Goal: Transaction & Acquisition: Purchase product/service

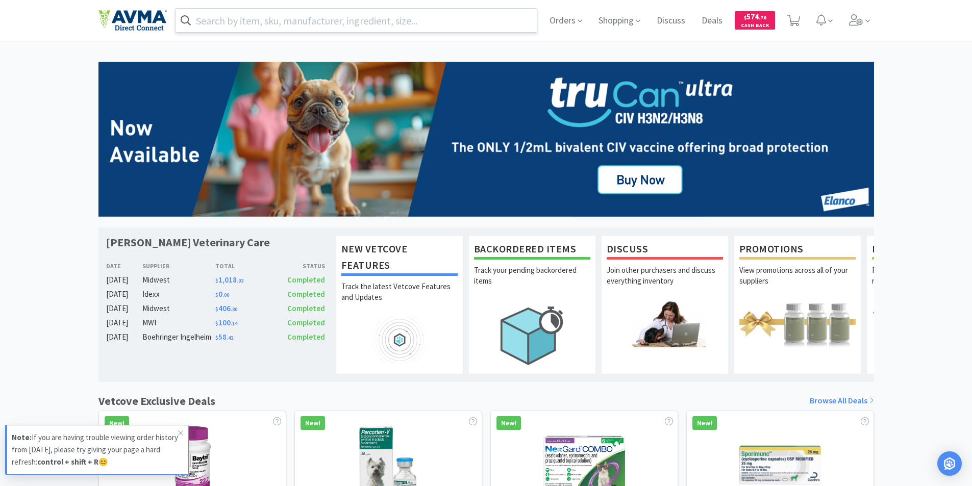
click at [258, 25] on input "text" at bounding box center [356, 20] width 362 height 23
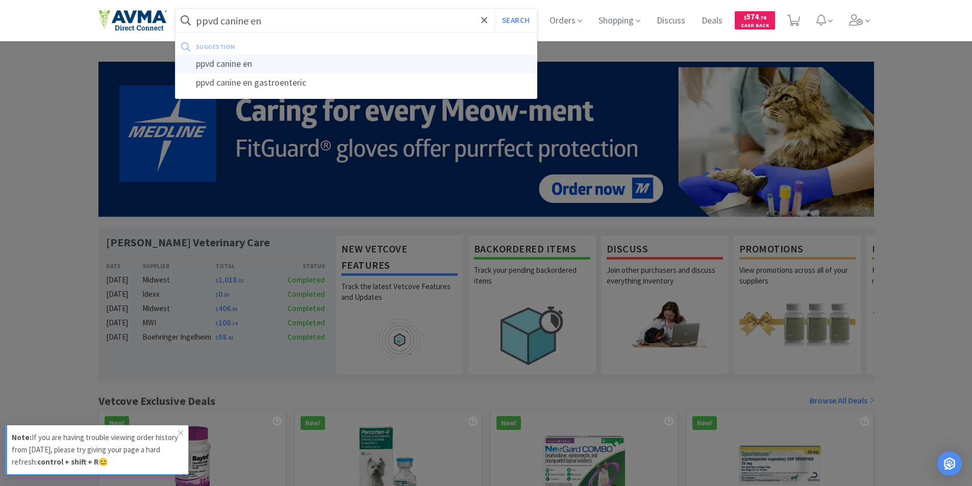
type input "ppvd canine en"
click at [222, 66] on div "ppvd canine en" at bounding box center [356, 64] width 362 height 19
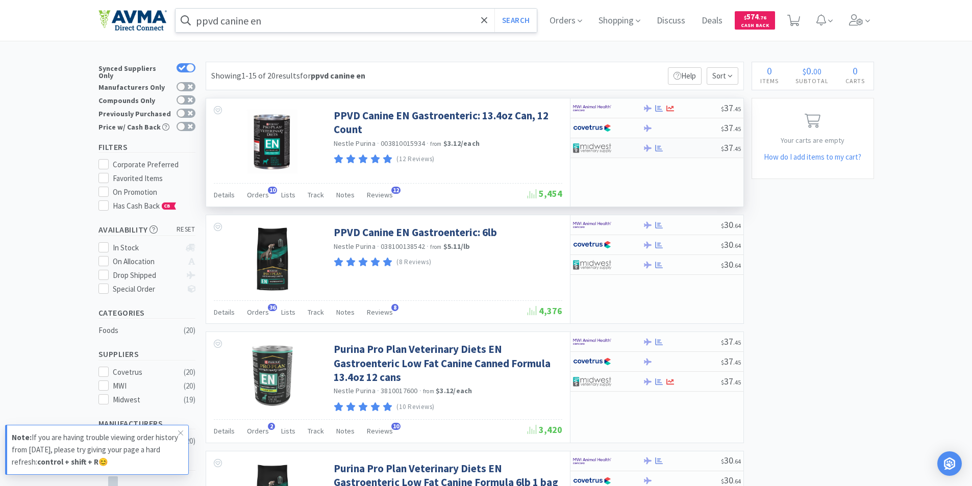
click at [591, 146] on img at bounding box center [592, 147] width 38 height 15
select select "1"
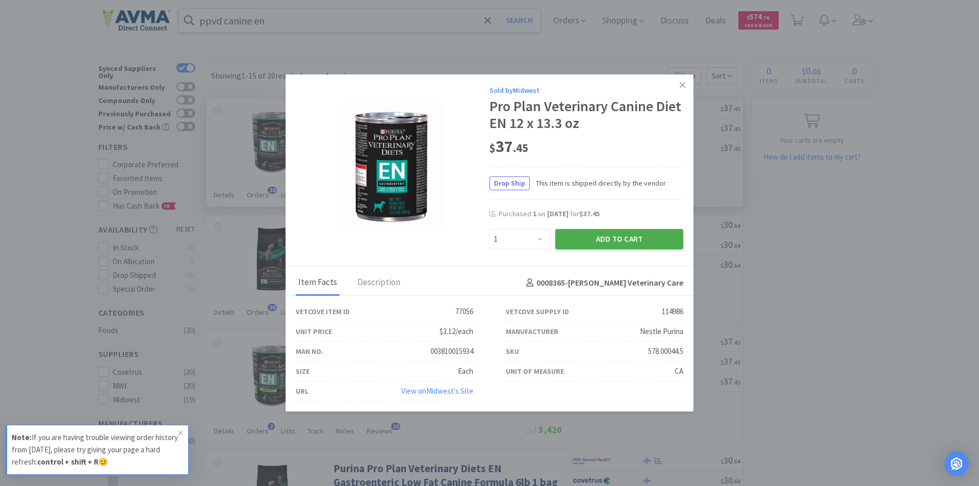
click at [597, 235] on button "Add to Cart" at bounding box center [619, 239] width 128 height 20
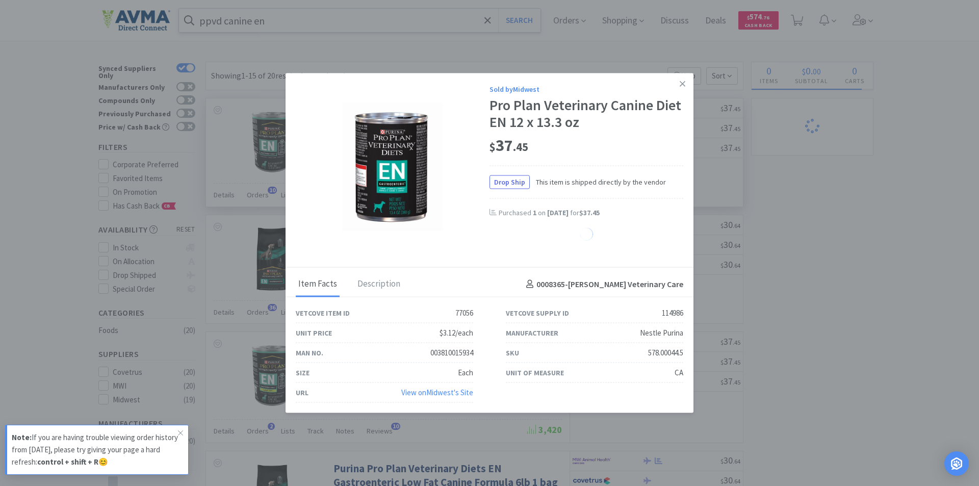
select select "1"
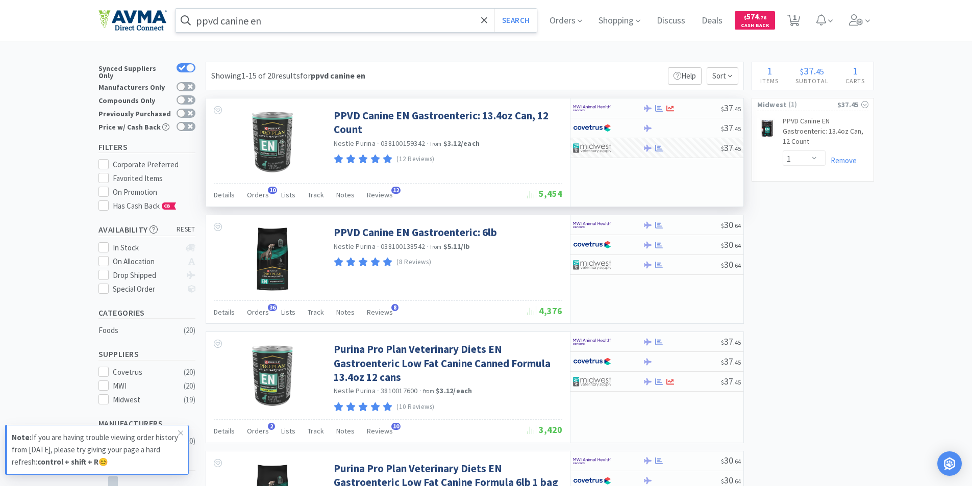
click at [280, 20] on input "ppvd canine en" at bounding box center [356, 20] width 362 height 23
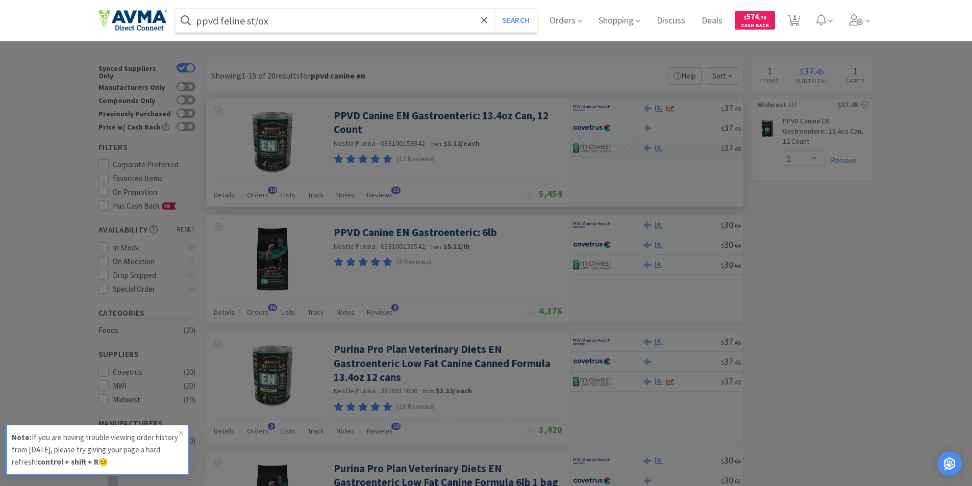
type input "ppvd feline st/ox"
click at [494, 9] on button "Search" at bounding box center [515, 20] width 42 height 23
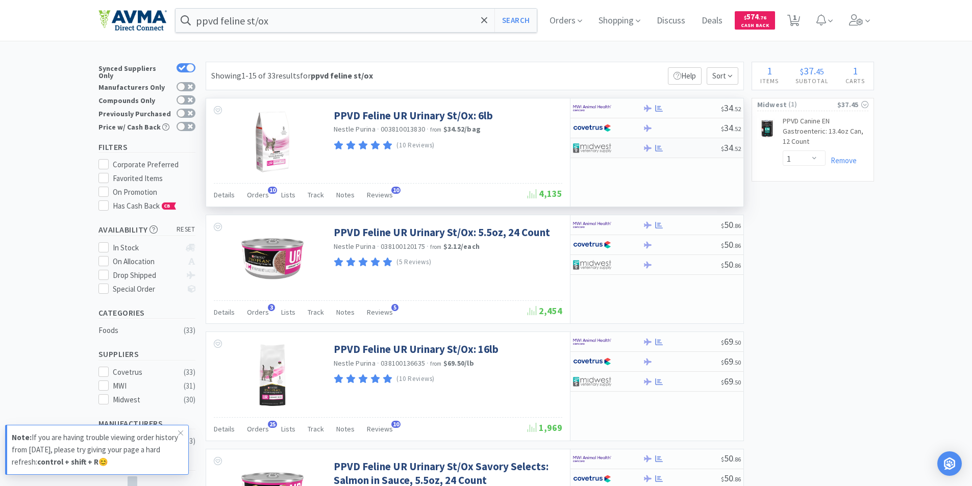
click at [591, 146] on img at bounding box center [592, 147] width 38 height 15
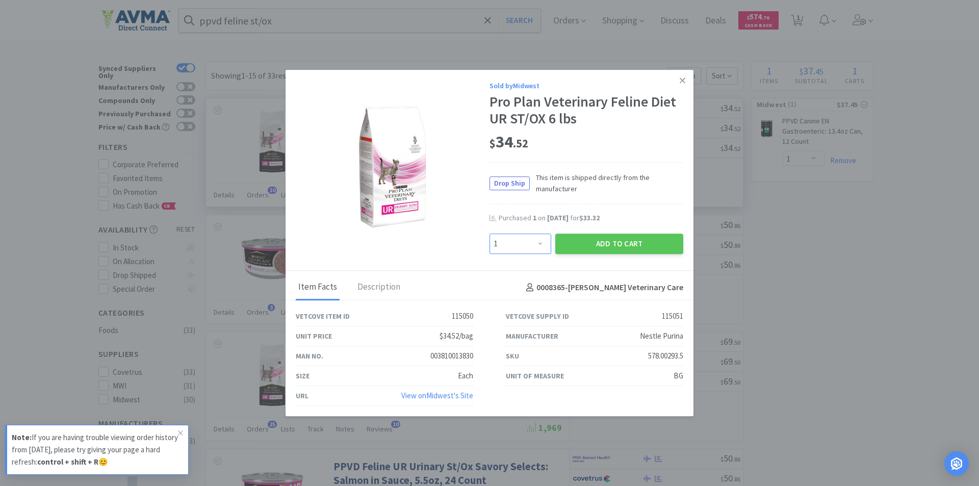
click at [544, 243] on select "Enter Quantity 1 2 3 4 5 6 7 8 9 10 11 12 13 14 15 16 17 18 19 20 Enter Quantity" at bounding box center [521, 244] width 62 height 20
select select "2"
click at [490, 234] on select "Enter Quantity 1 2 3 4 5 6 7 8 9 10 11 12 13 14 15 16 17 18 19 20 Enter Quantity" at bounding box center [521, 244] width 62 height 20
click at [605, 245] on button "Add to Cart" at bounding box center [619, 244] width 128 height 20
select select "2"
